Goal: Complete application form

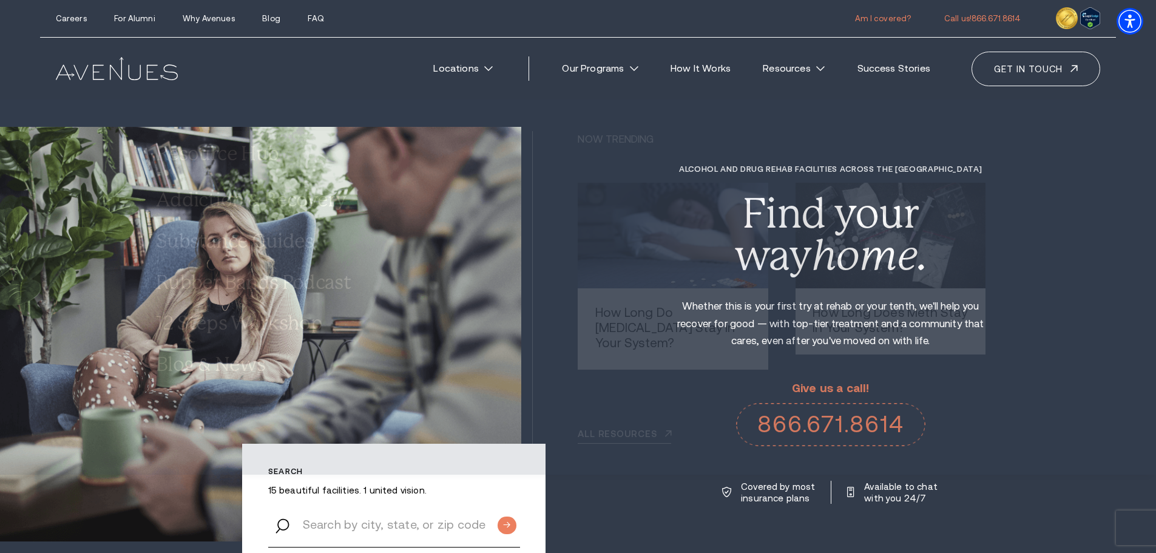
click at [900, 16] on link "Am I covered?" at bounding box center [883, 18] width 56 height 9
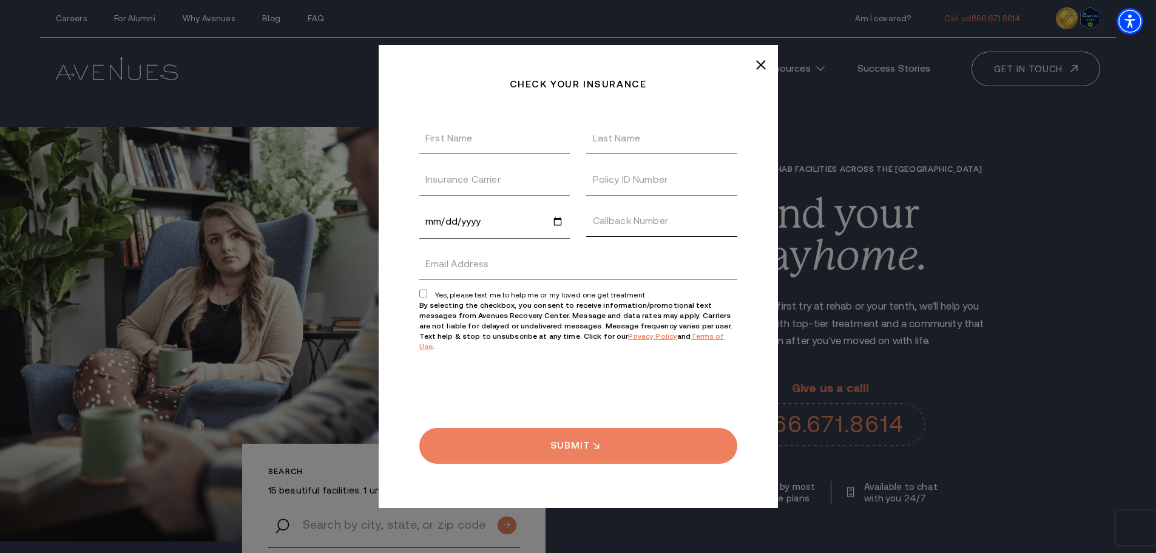
click at [517, 273] on input "\a \a Yes, please text me to help me or my loved one get treatment\a" at bounding box center [578, 264] width 318 height 32
click at [500, 229] on input "Date of Birth" at bounding box center [494, 221] width 151 height 33
click at [497, 173] on input "Insurance Carrier" at bounding box center [494, 180] width 151 height 32
click at [636, 139] on input "Last Name" at bounding box center [661, 139] width 151 height 32
click at [606, 182] on input "Policy ID Number" at bounding box center [661, 180] width 151 height 32
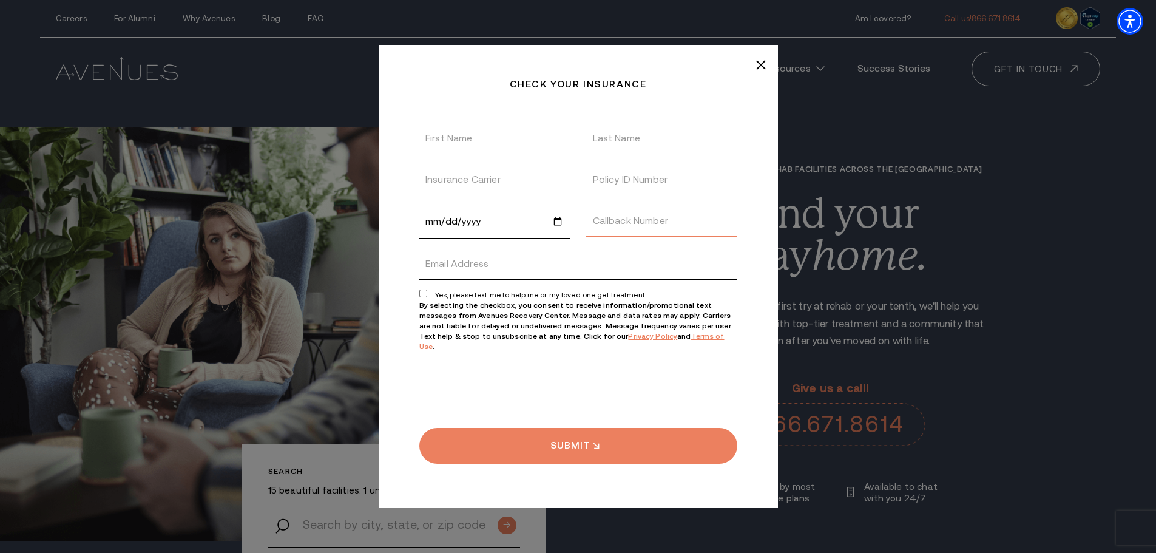
click at [608, 232] on input "Callback Number" at bounding box center [661, 221] width 151 height 32
click at [455, 220] on input "Date of Birth" at bounding box center [494, 221] width 151 height 33
click at [562, 227] on input "Date of Birth" at bounding box center [494, 221] width 151 height 33
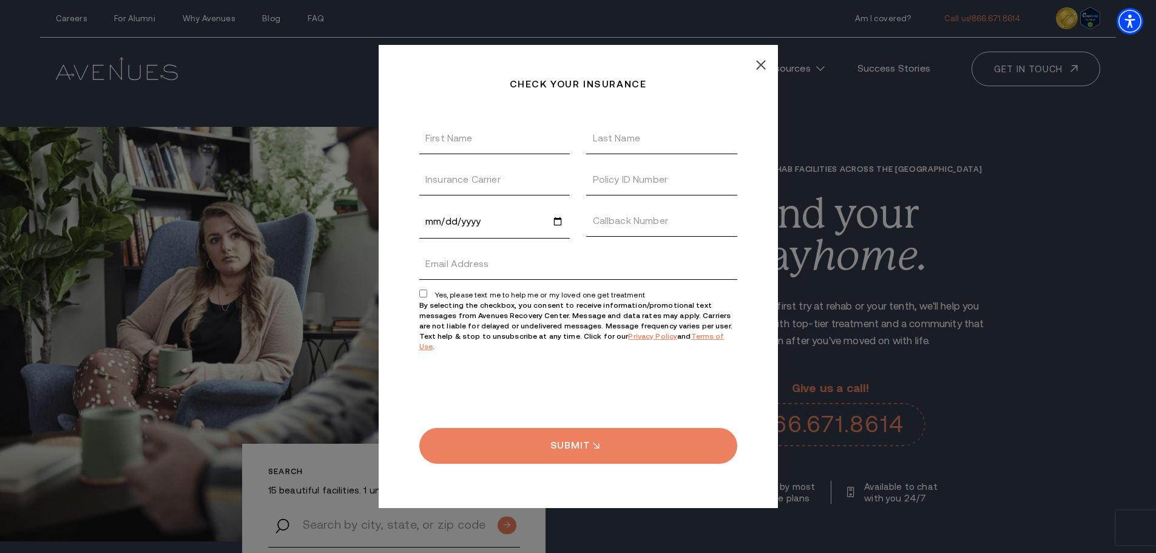
click at [763, 69] on line at bounding box center [761, 65] width 8 height 8
